Goal: Information Seeking & Learning: Check status

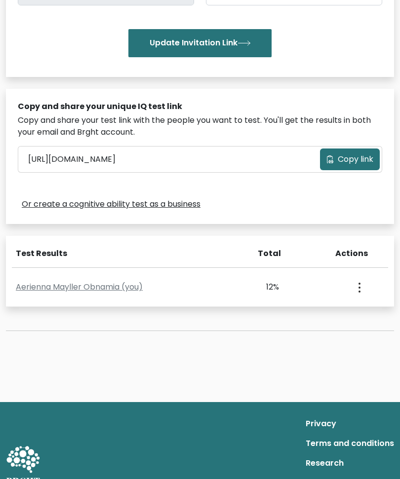
scroll to position [231, 0]
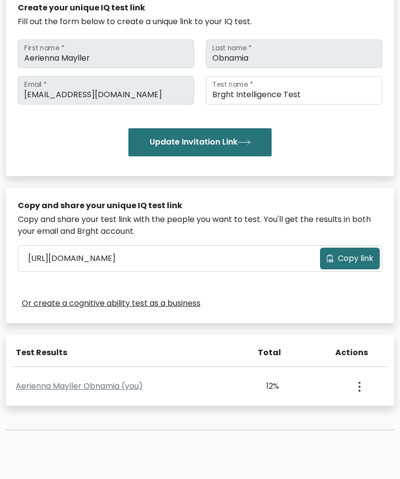
click at [360, 389] on button "button" at bounding box center [358, 386] width 8 height 31
click at [184, 439] on div "Test the IQ of other people 40 questions 30 minutes English Create your unique …" at bounding box center [200, 198] width 400 height 511
click at [171, 396] on div "Aerienna Mayller Obnamia (you) 12% 11% 18% 19% Jan. 14, 2025" at bounding box center [200, 386] width 388 height 39
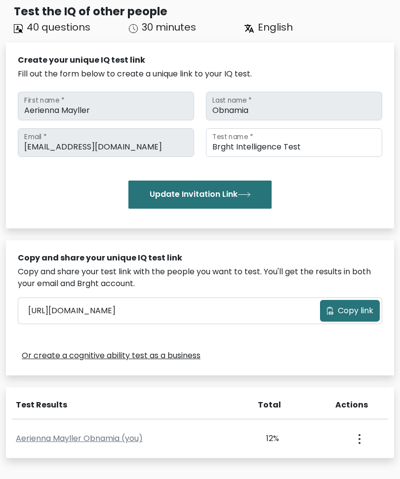
scroll to position [73, 0]
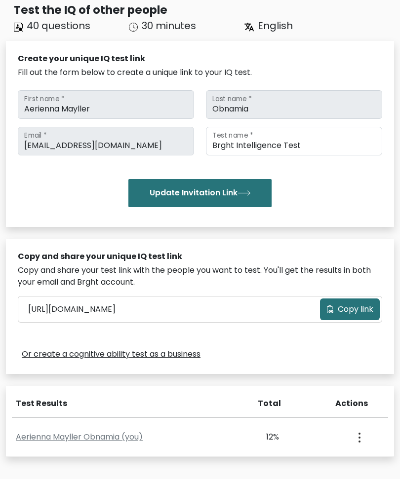
click at [351, 406] on div "Actions" at bounding box center [361, 404] width 53 height 12
click at [277, 438] on div "12%" at bounding box center [257, 437] width 41 height 12
click at [73, 435] on link "Aerienna Mayller Obnamia (you)" at bounding box center [79, 436] width 127 height 11
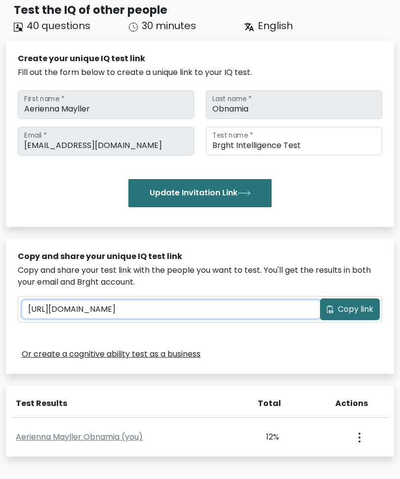
click at [68, 300] on input "https://brght.org/share/b8k6wuhk/?brght-intelligence-test" at bounding box center [170, 309] width 297 height 18
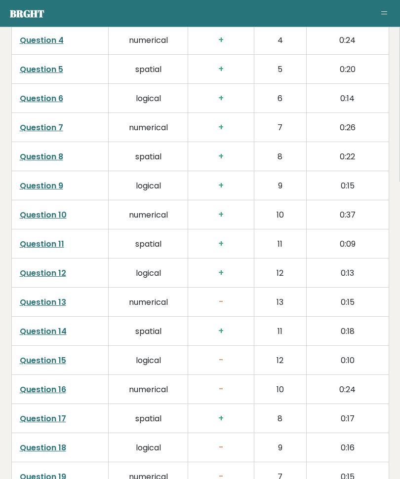
scroll to position [1764, 0]
click at [37, 307] on link "Question 13" at bounding box center [43, 301] width 46 height 11
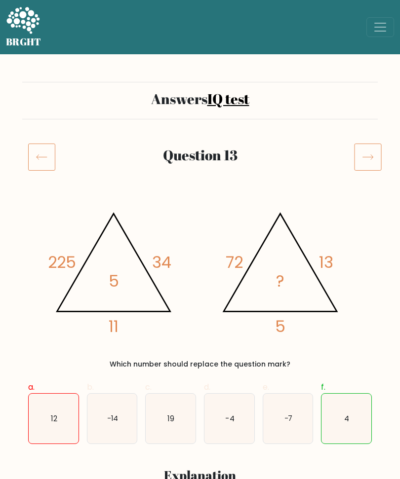
click at [50, 178] on div "Question 13" at bounding box center [199, 168] width 355 height 51
click at [40, 169] on icon at bounding box center [41, 157] width 27 height 28
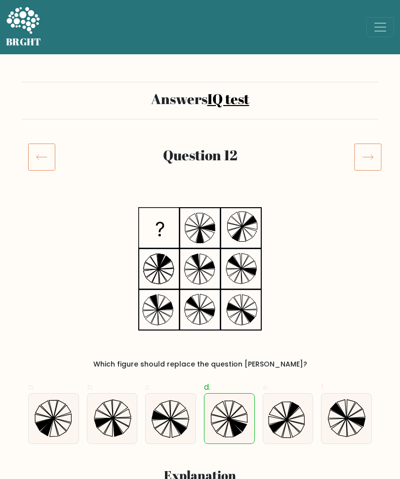
click at [42, 167] on icon at bounding box center [41, 157] width 27 height 28
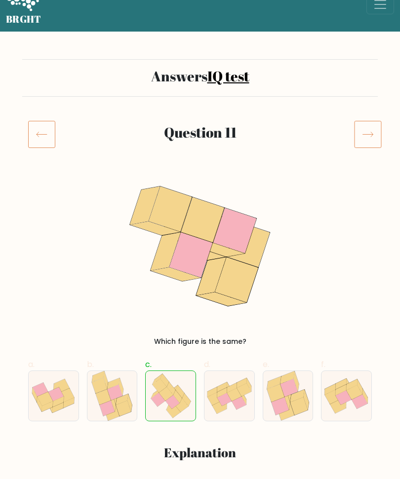
scroll to position [25, 0]
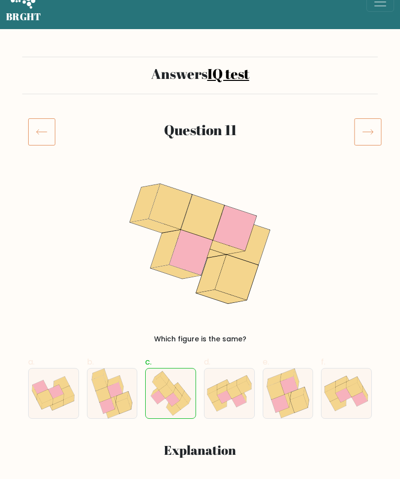
click at [29, 143] on rect at bounding box center [42, 132] width 27 height 27
